Goal: Information Seeking & Learning: Learn about a topic

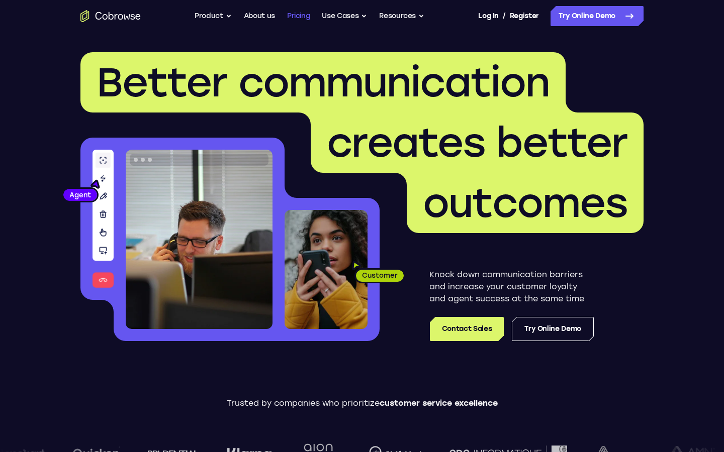
click at [295, 13] on link "Pricing" at bounding box center [298, 16] width 23 height 20
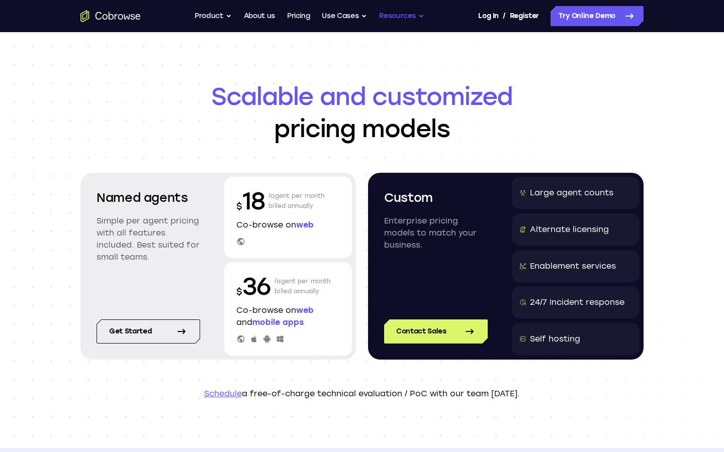
click at [406, 18] on button "Resources" at bounding box center [401, 16] width 45 height 20
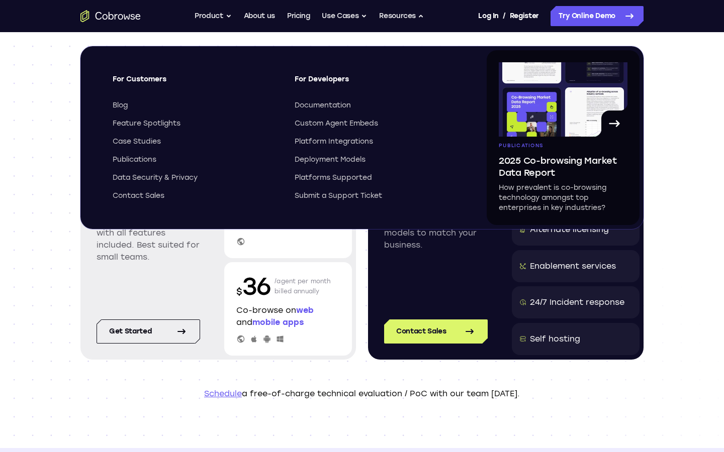
click at [638, 367] on header "Scalable and customized pricing models Named agents Simple per agent pricing wi…" at bounding box center [361, 240] width 643 height 416
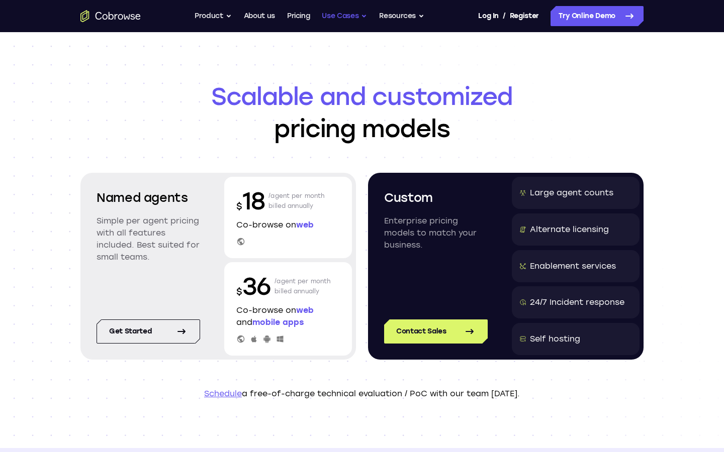
click at [336, 19] on button "Use Cases" at bounding box center [344, 16] width 45 height 20
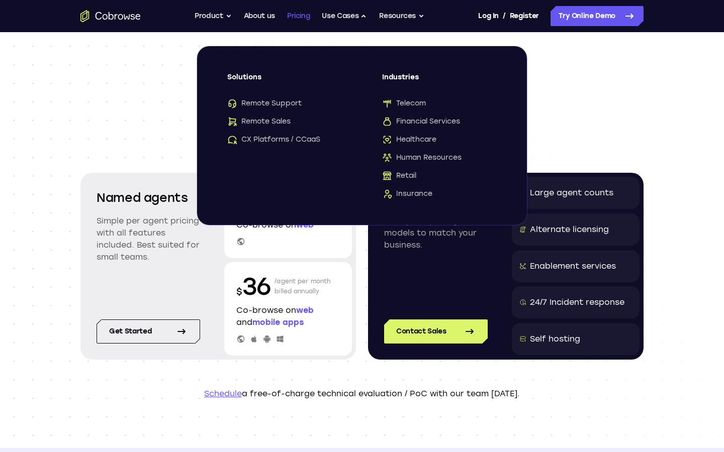
click at [298, 23] on link "Pricing" at bounding box center [298, 16] width 23 height 20
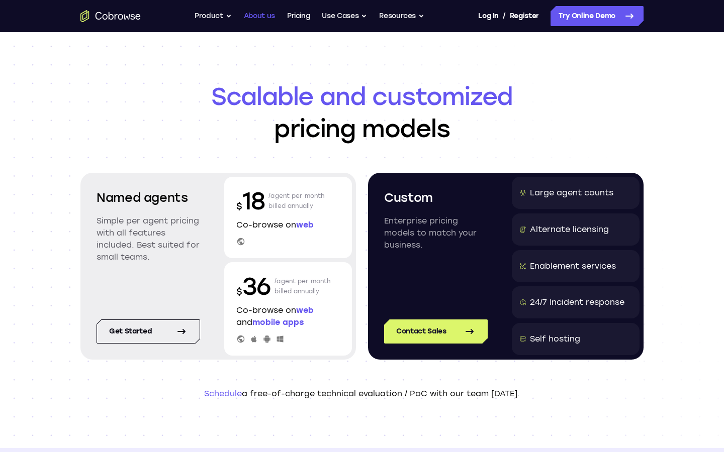
click at [267, 17] on link "About us" at bounding box center [259, 16] width 31 height 20
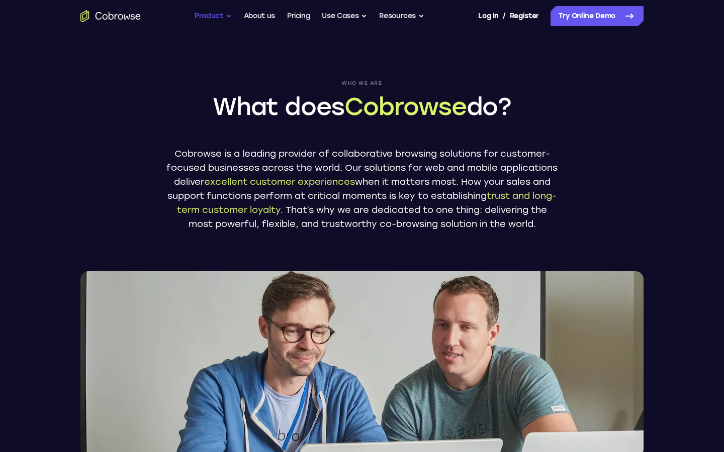
click at [210, 19] on button "Product" at bounding box center [213, 16] width 37 height 20
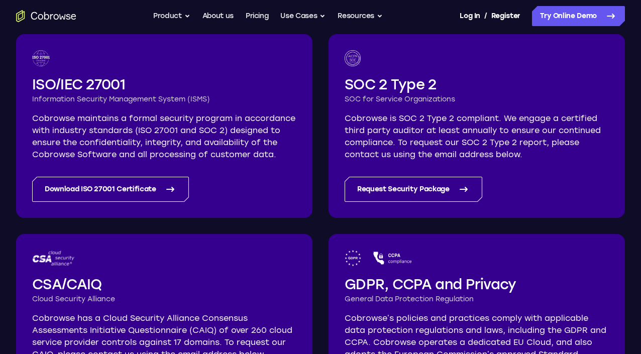
scroll to position [171, 0]
